Goal: Information Seeking & Learning: Learn about a topic

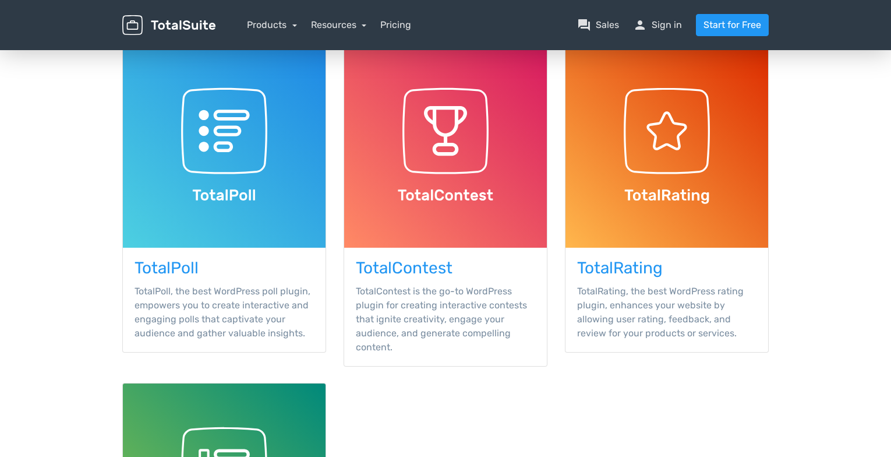
scroll to position [116, 0]
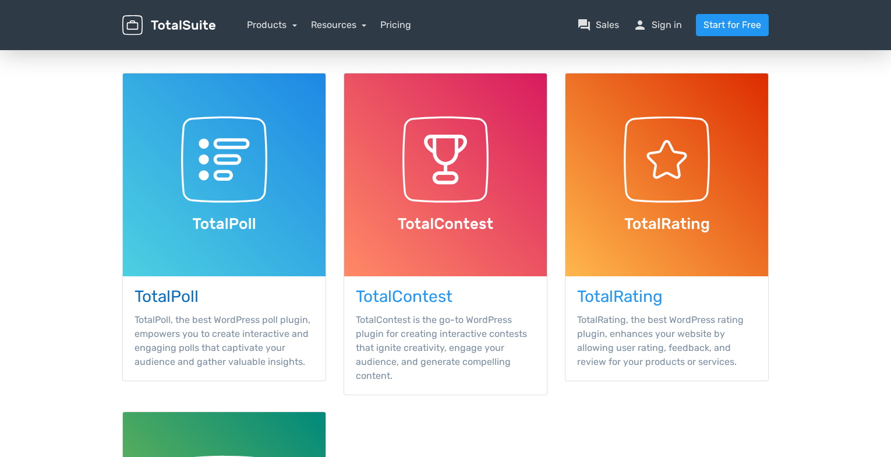
click at [188, 285] on div "TotalPoll TotalPoll, the best WordPress poll plugin, empowers you to create int…" at bounding box center [224, 328] width 203 height 104
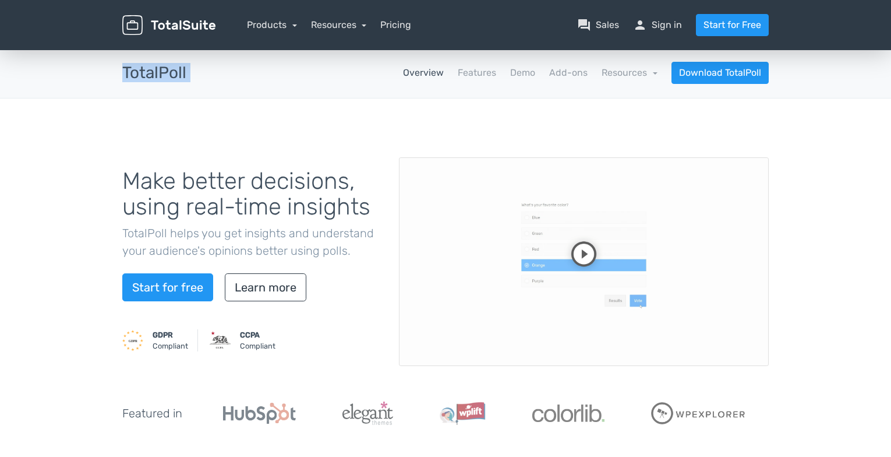
drag, startPoint x: 125, startPoint y: 68, endPoint x: 210, endPoint y: 70, distance: 85.1
click at [210, 70] on div "TotalPoll apps Overview Features Demo Add-ons Resources school Documentation ar…" at bounding box center [446, 73] width 664 height 22
copy div "TotalPoll apps"
